Goal: Transaction & Acquisition: Purchase product/service

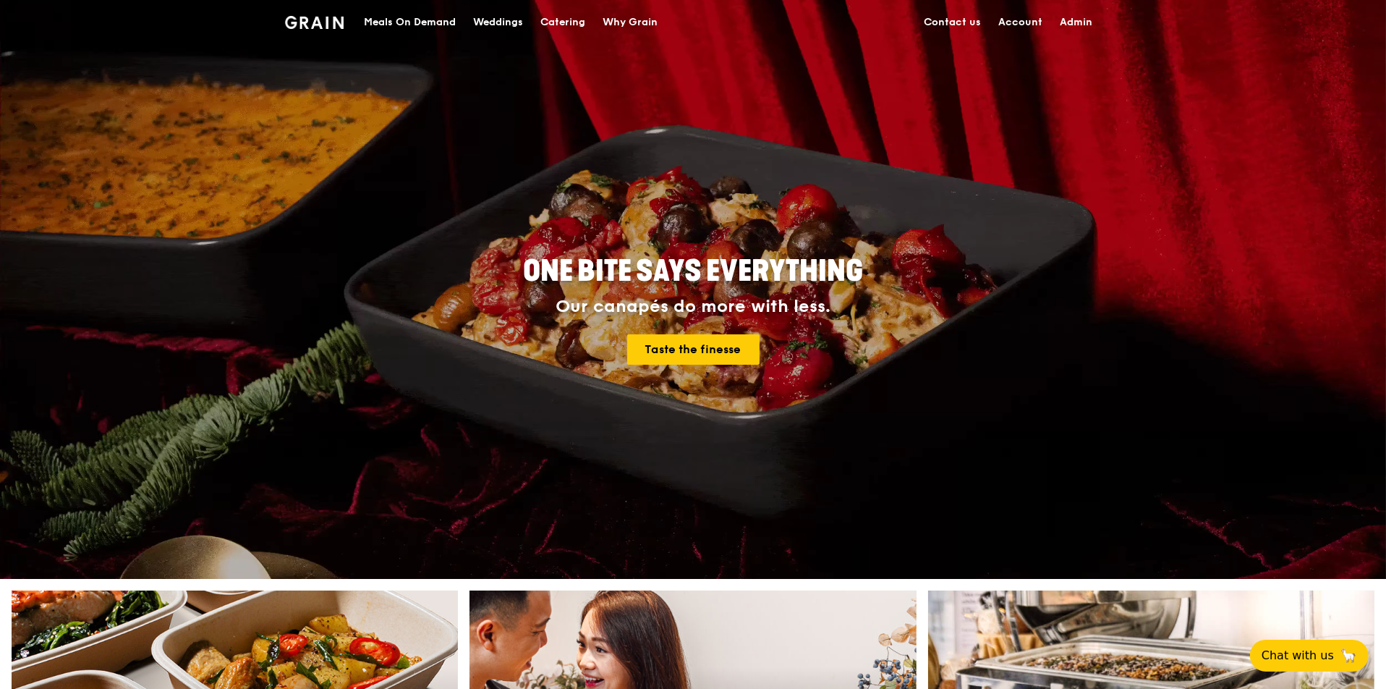
click at [443, 21] on div "Meals On Demand" at bounding box center [410, 22] width 92 height 43
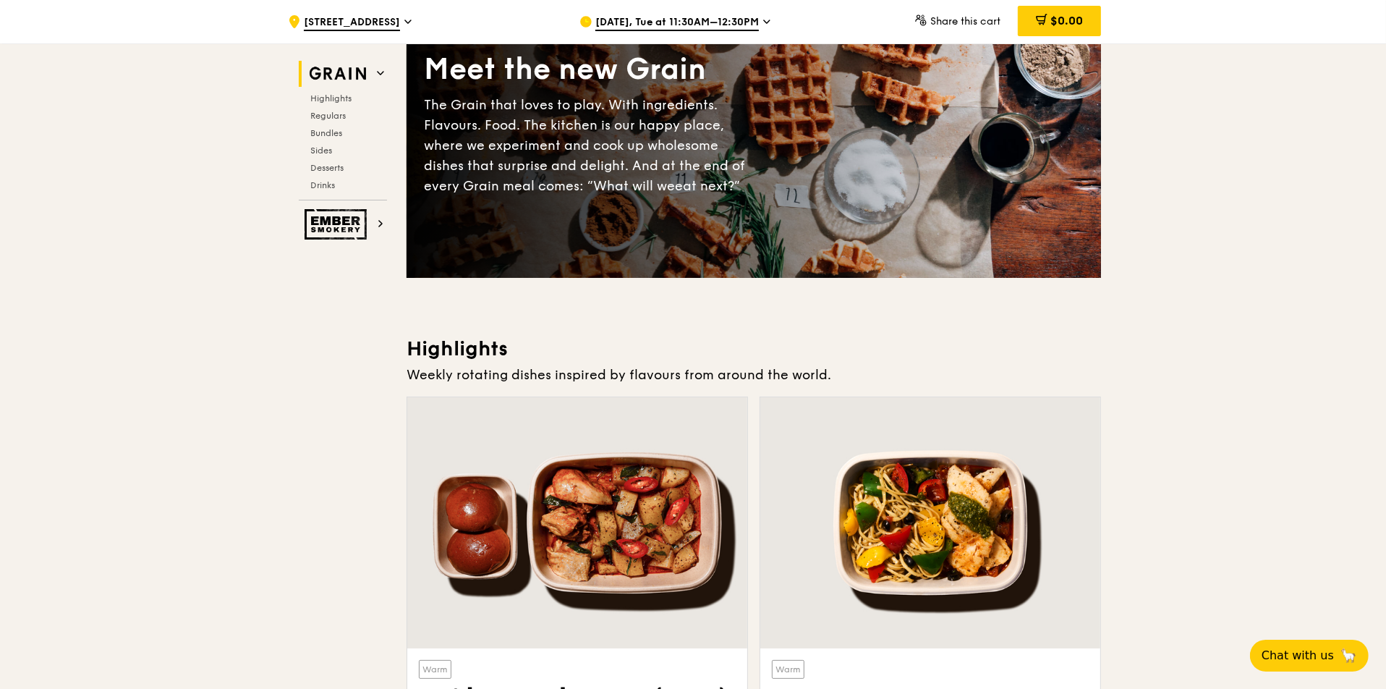
scroll to position [181, 0]
